Goal: Communication & Community: Answer question/provide support

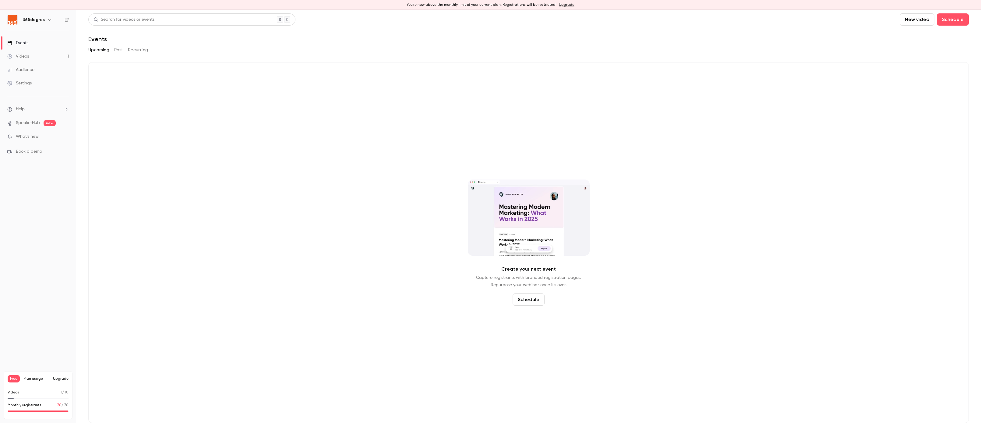
click at [34, 55] on link "Videos 1" at bounding box center [38, 56] width 76 height 13
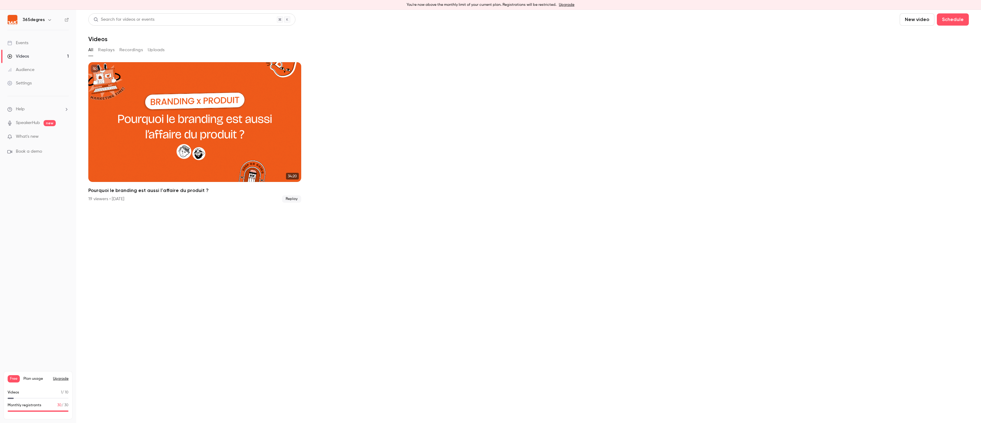
click at [108, 47] on button "Replays" at bounding box center [106, 50] width 16 height 10
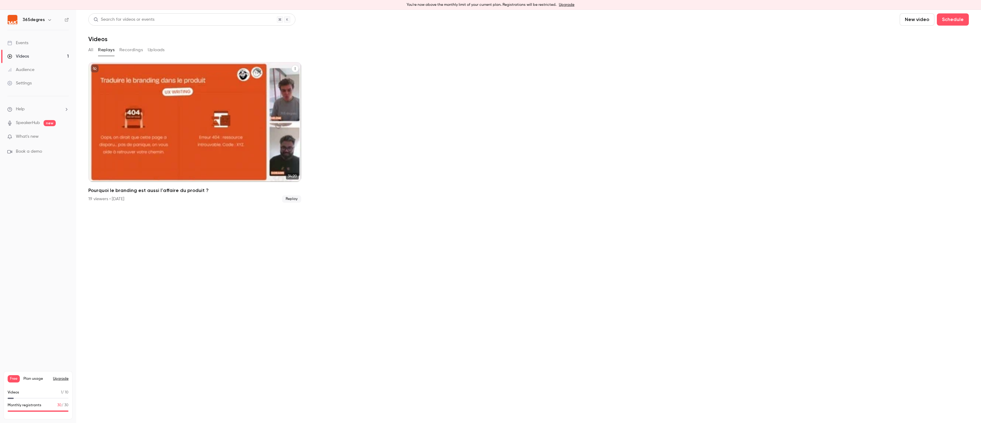
click at [243, 73] on div "Pourquoi le branding est aussi l'affaire du produit ?" at bounding box center [194, 122] width 213 height 120
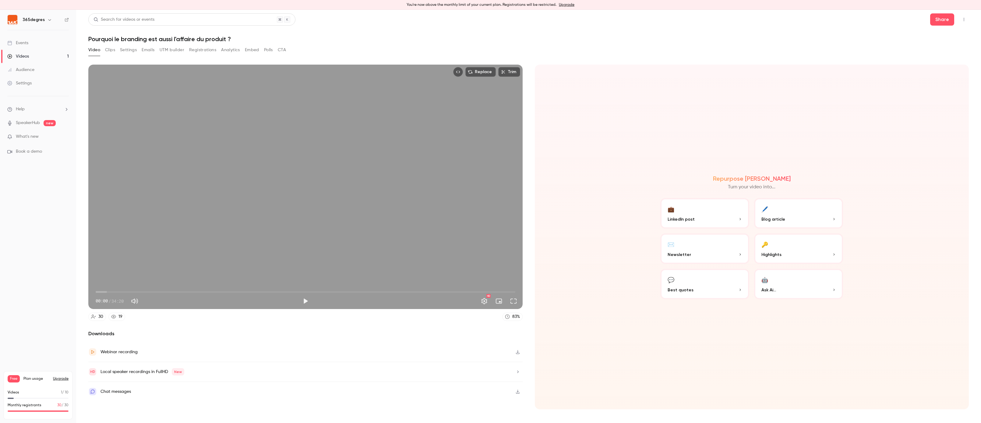
click at [205, 50] on button "Registrations" at bounding box center [202, 50] width 27 height 10
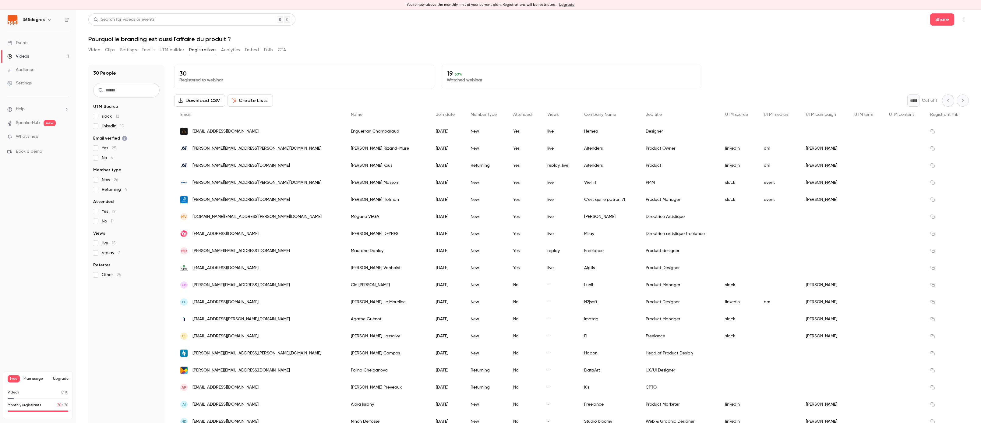
click at [234, 50] on button "Analytics" at bounding box center [230, 50] width 19 height 10
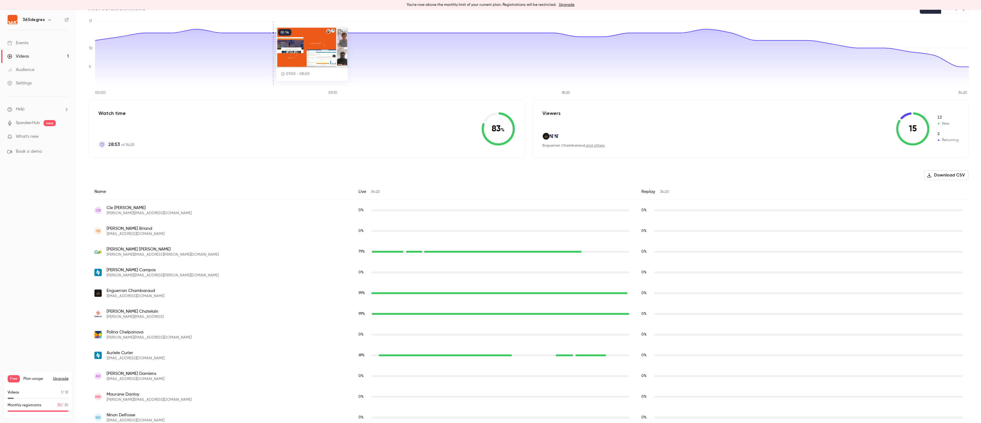
scroll to position [343, 0]
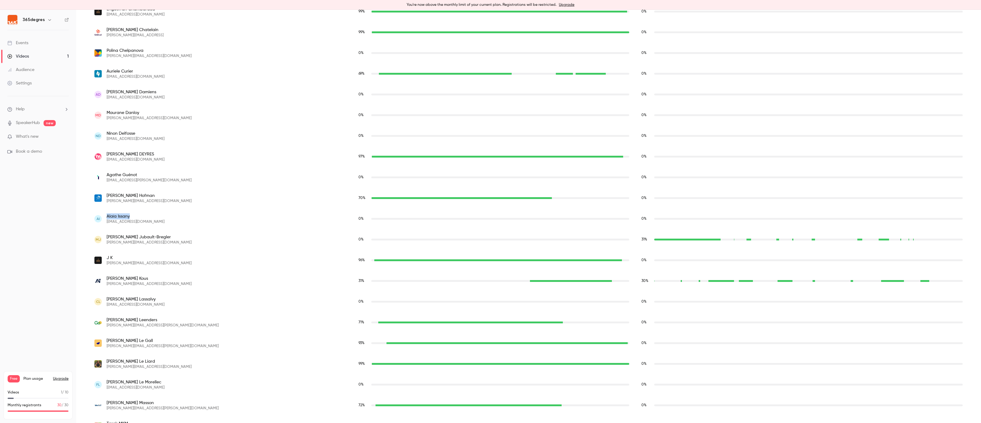
drag, startPoint x: 135, startPoint y: 216, endPoint x: 107, endPoint y: 217, distance: 28.0
click at [107, 217] on span "[PERSON_NAME]" at bounding box center [136, 216] width 58 height 6
copy span "[PERSON_NAME]"
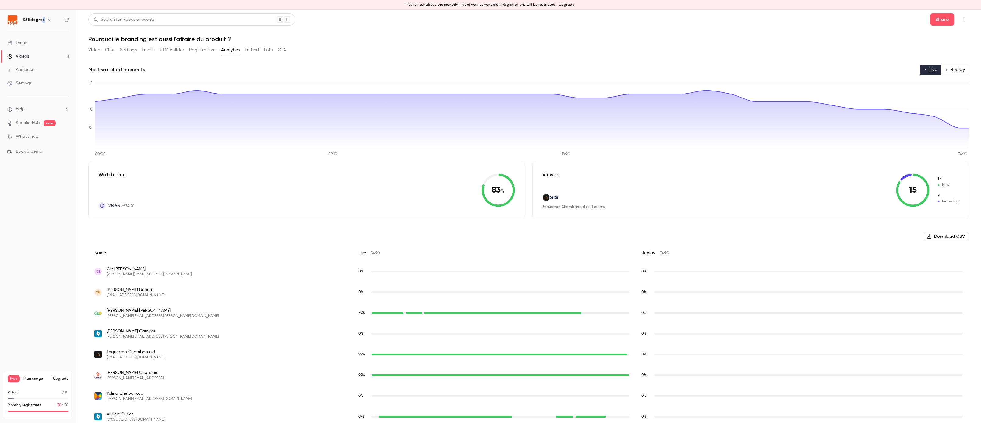
click at [41, 23] on div "365degres" at bounding box center [41, 19] width 37 height 7
click at [46, 21] on button "button" at bounding box center [49, 19] width 7 height 7
click at [27, 94] on link "Log out" at bounding box center [62, 98] width 114 height 16
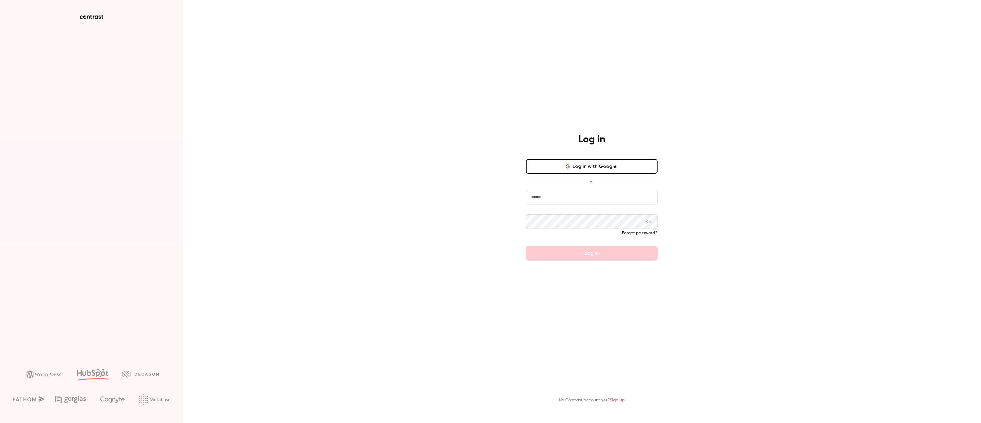
type input "**********"
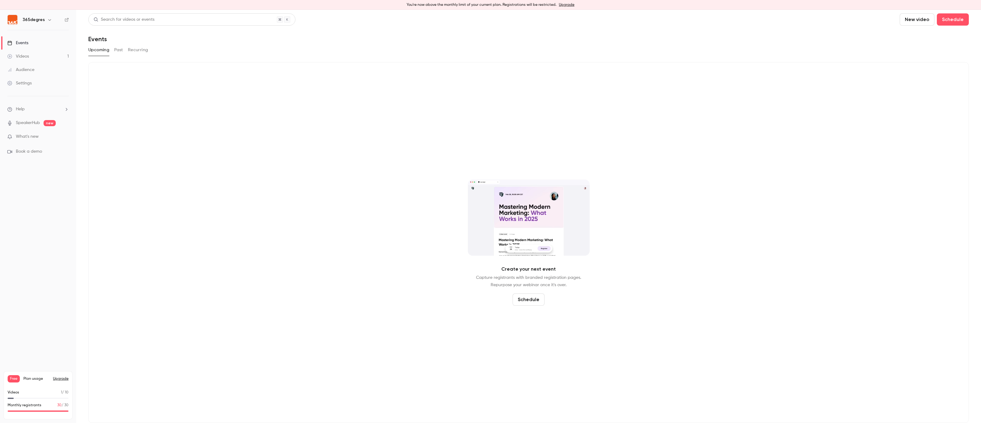
click at [12, 19] on img at bounding box center [13, 20] width 10 height 10
click at [39, 23] on div "365degres" at bounding box center [41, 19] width 37 height 7
click at [42, 19] on h6 "365degres" at bounding box center [34, 20] width 22 height 6
click at [183, 131] on div "Create your next event Capture registrants with branded registration pages. Rep…" at bounding box center [528, 242] width 881 height 361
click at [46, 20] on button "button" at bounding box center [49, 19] width 7 height 7
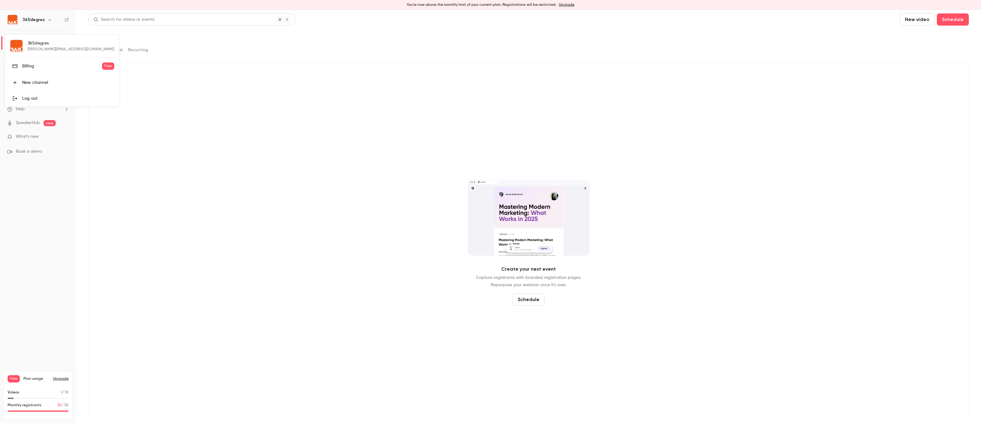
click at [25, 100] on div "Log out" at bounding box center [68, 98] width 92 height 6
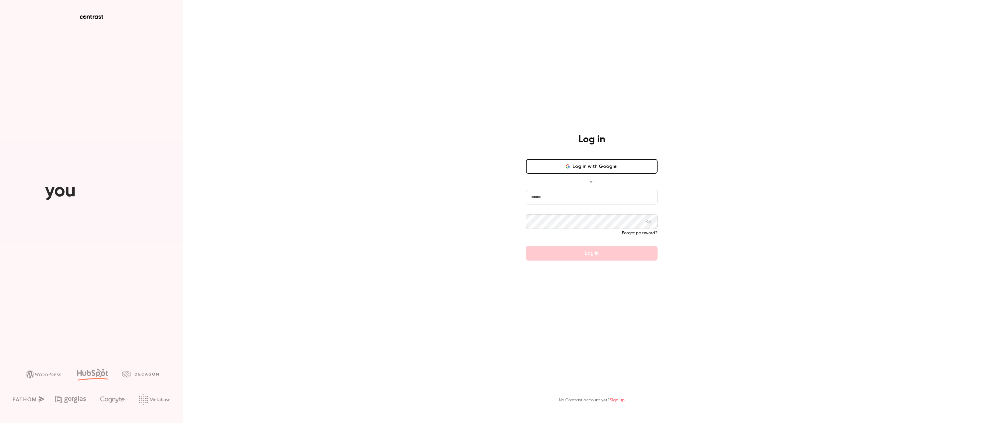
click at [554, 202] on input "email" at bounding box center [592, 197] width 132 height 15
click at [588, 166] on button "Log in with Google" at bounding box center [592, 166] width 132 height 15
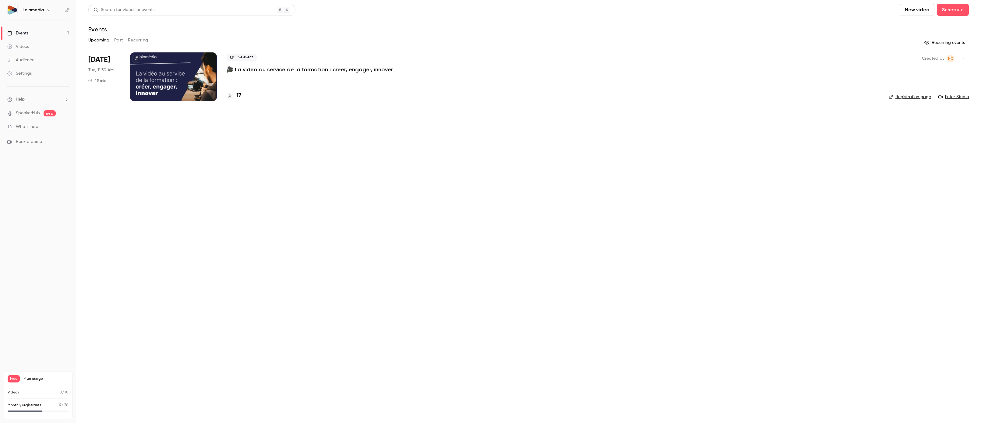
click at [240, 94] on h4 "17" at bounding box center [238, 96] width 5 height 8
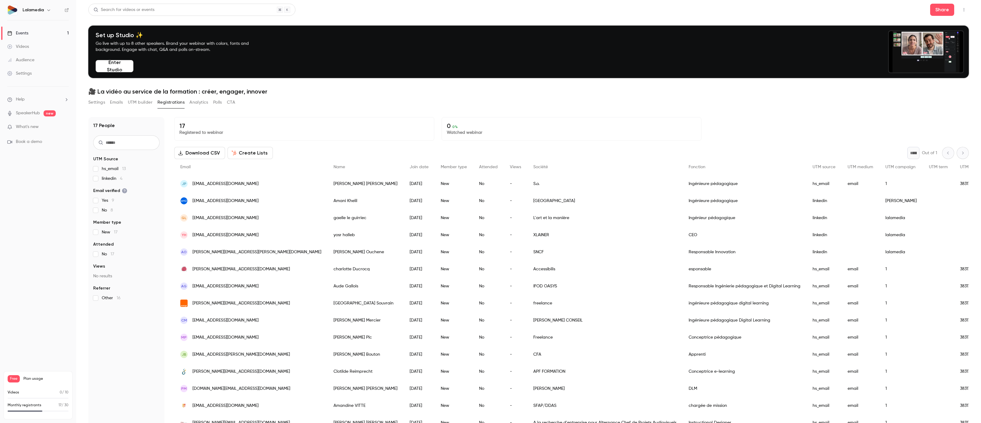
click at [962, 4] on div "Share" at bounding box center [949, 10] width 39 height 12
click at [962, 6] on button "button" at bounding box center [964, 10] width 10 height 10
click at [944, 42] on div "Enter Studio" at bounding box center [941, 41] width 46 height 6
